Goal: Task Accomplishment & Management: Complete application form

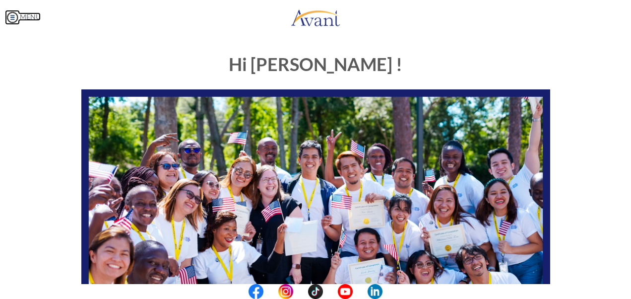
click at [10, 14] on img at bounding box center [12, 17] width 15 height 15
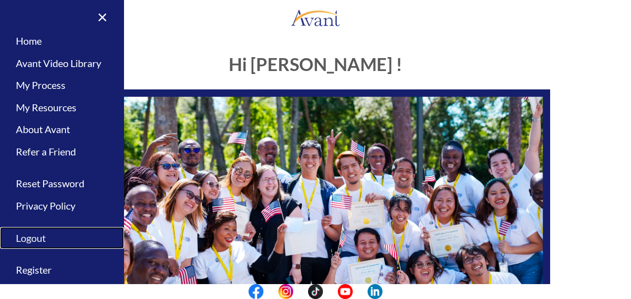
click at [34, 235] on link "Logout" at bounding box center [62, 238] width 124 height 22
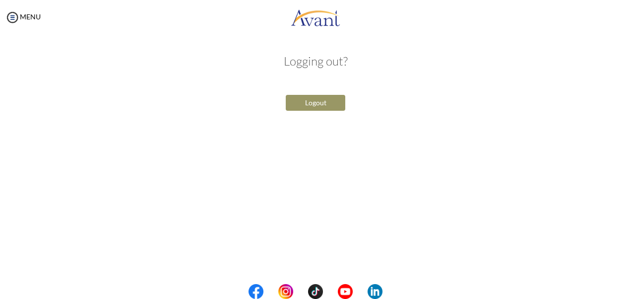
click at [308, 102] on button "Logout" at bounding box center [316, 103] width 60 height 16
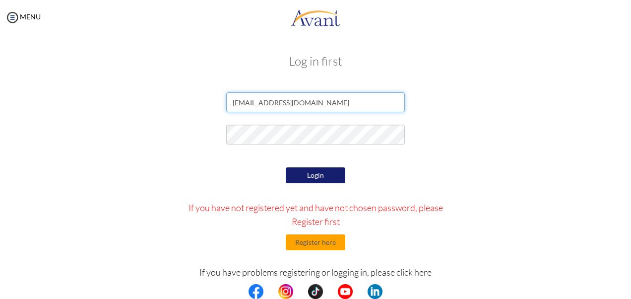
click at [335, 104] on input "[EMAIL_ADDRESS][DOMAIN_NAME]" at bounding box center [315, 102] width 179 height 20
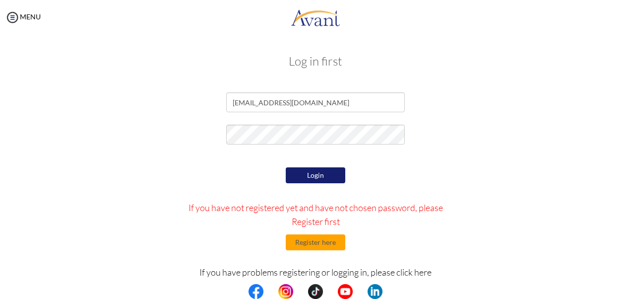
click at [216, 58] on h3 "Log in first" at bounding box center [316, 61] width 566 height 13
click at [318, 239] on button "Register here" at bounding box center [316, 242] width 60 height 16
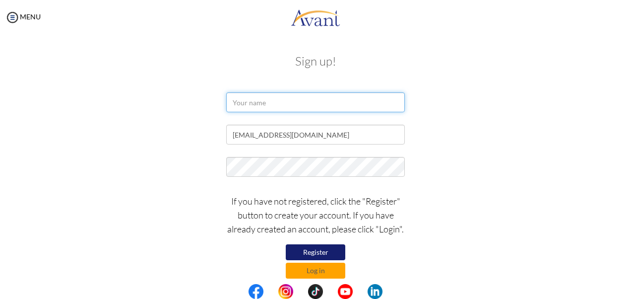
click at [273, 101] on input "text" at bounding box center [315, 102] width 179 height 20
type input "[PERSON_NAME]"
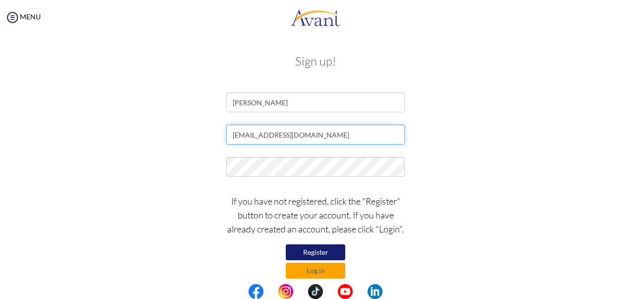
drag, startPoint x: 337, startPoint y: 138, endPoint x: 217, endPoint y: 132, distance: 119.7
click at [217, 132] on div "[EMAIL_ADDRESS][DOMAIN_NAME]" at bounding box center [315, 137] width 581 height 25
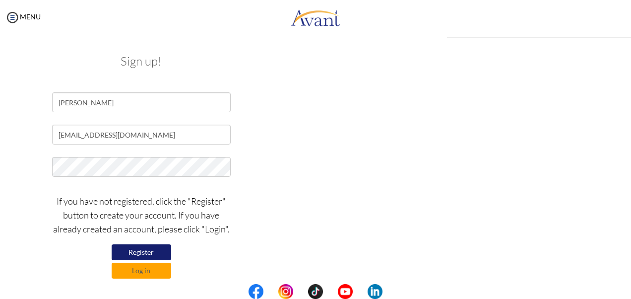
type input "[EMAIL_ADDRESS][DOMAIN_NAME]"
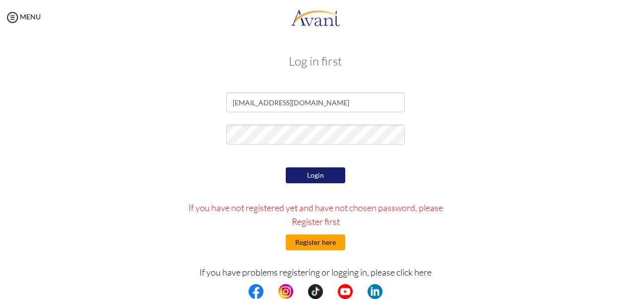
click at [318, 244] on button "Register here" at bounding box center [316, 242] width 60 height 16
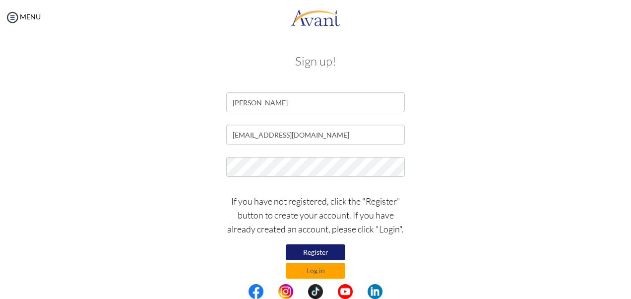
click at [489, 156] on form "[PERSON_NAME] [EMAIL_ADDRESS][DOMAIN_NAME] If you have not registered, click th…" at bounding box center [316, 185] width 566 height 186
click at [322, 248] on button "Register" at bounding box center [316, 252] width 60 height 16
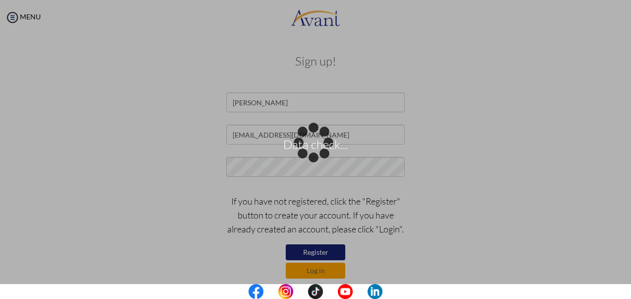
click at [309, 142] on div "Data check..." at bounding box center [316, 149] width 14 height 14
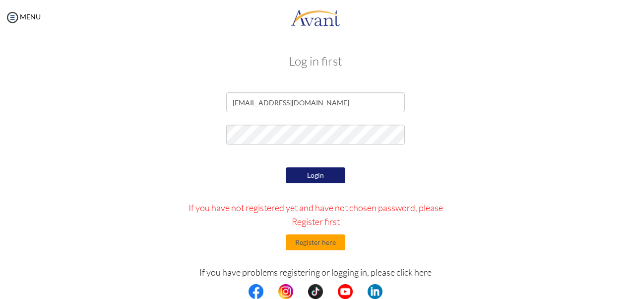
scroll to position [35, 0]
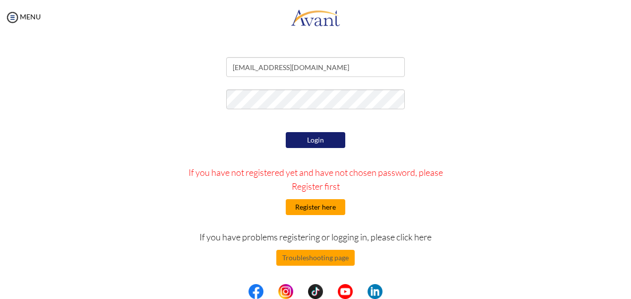
click at [316, 204] on button "Register here" at bounding box center [316, 207] width 60 height 16
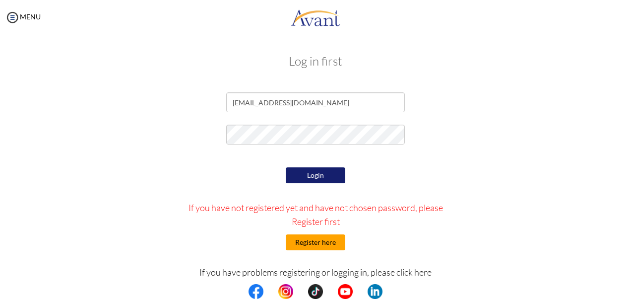
click at [322, 249] on button "Register here" at bounding box center [316, 242] width 60 height 16
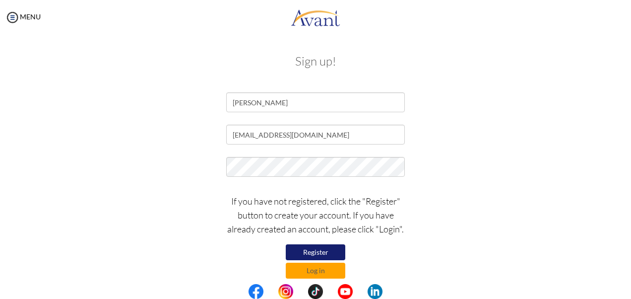
click at [315, 248] on button "Register" at bounding box center [316, 252] width 60 height 16
click at [317, 269] on button "Log in" at bounding box center [316, 270] width 60 height 16
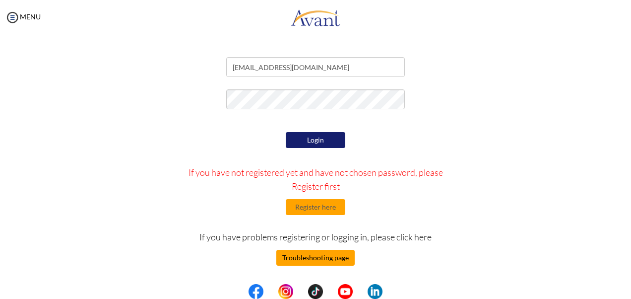
click at [325, 257] on button "Troubleshooting page" at bounding box center [315, 258] width 78 height 16
click at [14, 17] on img at bounding box center [12, 17] width 15 height 15
